Goal: Information Seeking & Learning: Learn about a topic

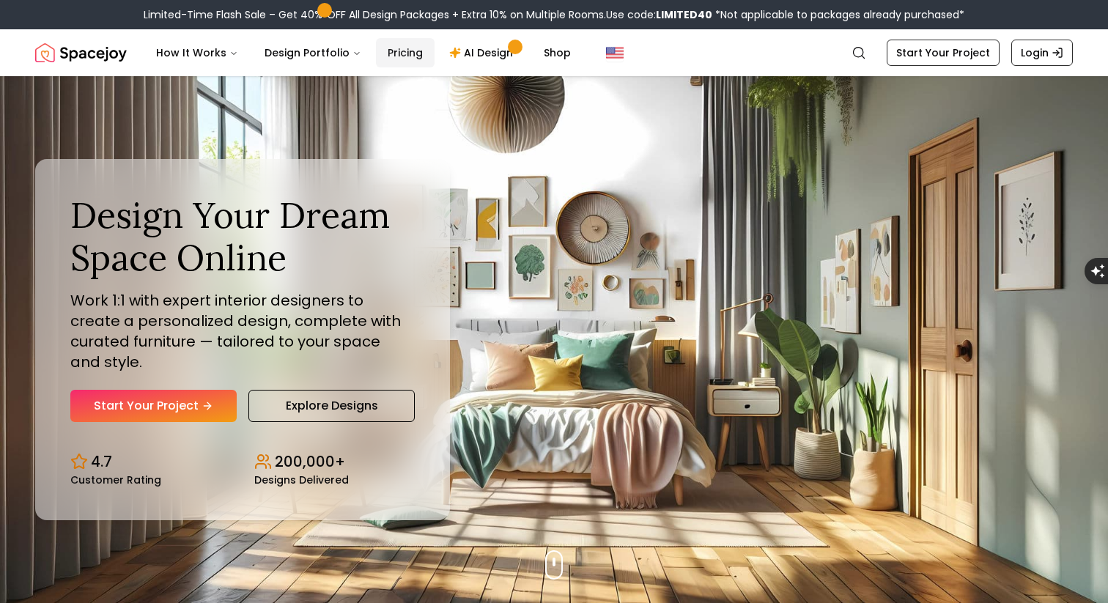
click at [404, 51] on link "Pricing" at bounding box center [405, 52] width 59 height 29
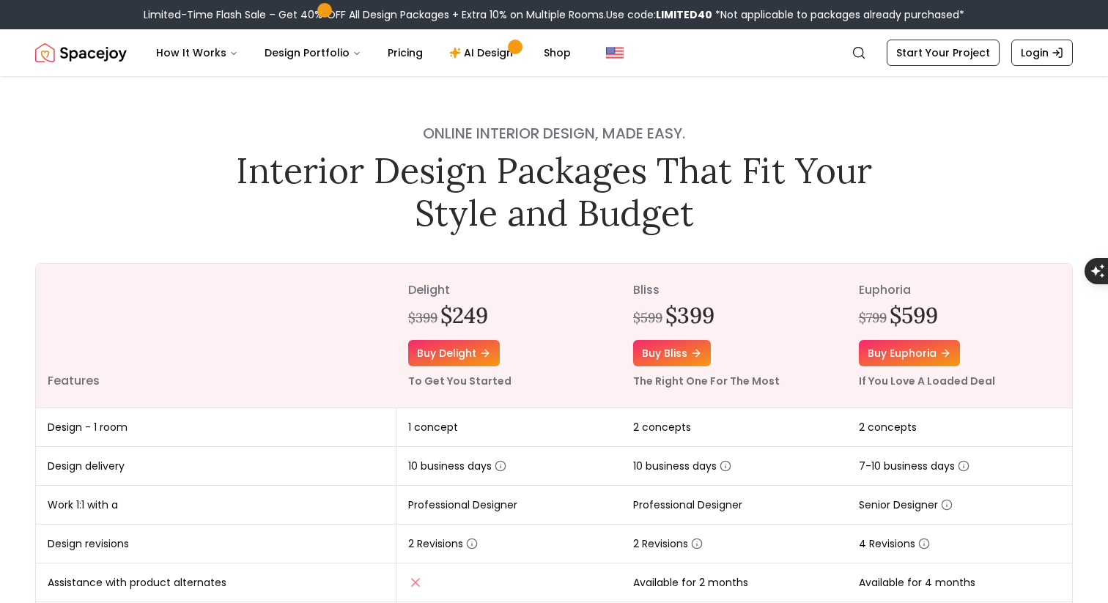
click at [95, 60] on img "Spacejoy" at bounding box center [81, 52] width 92 height 29
